Goal: Navigation & Orientation: Find specific page/section

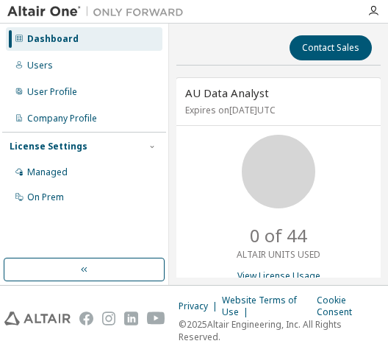
click at [111, 36] on div "Dashboard" at bounding box center [84, 39] width 157 height 24
click at [115, 263] on button "button" at bounding box center [84, 269] width 161 height 24
